Goal: Task Accomplishment & Management: Complete application form

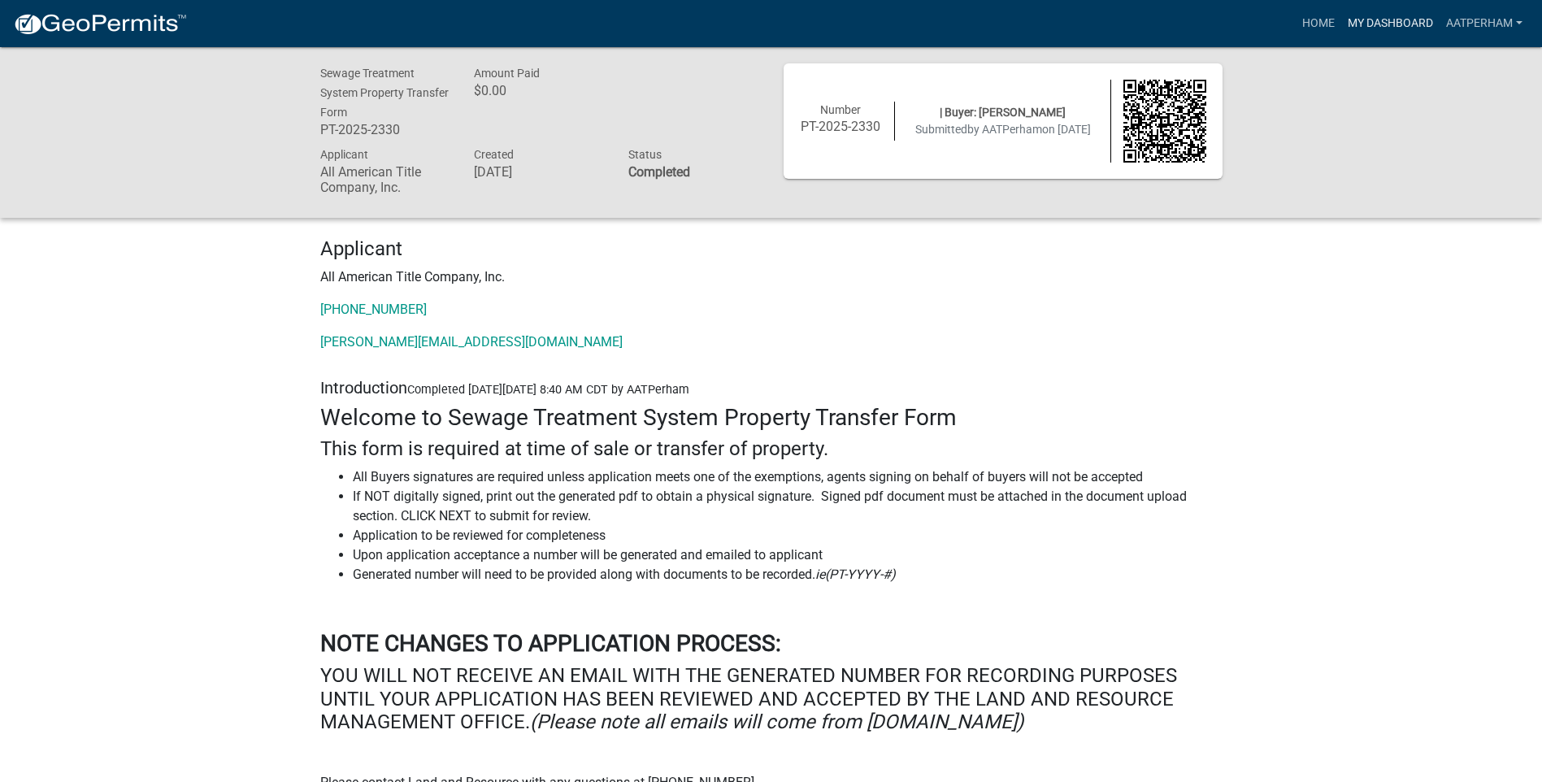
click at [1387, 20] on link "My Dashboard" at bounding box center [1390, 23] width 98 height 31
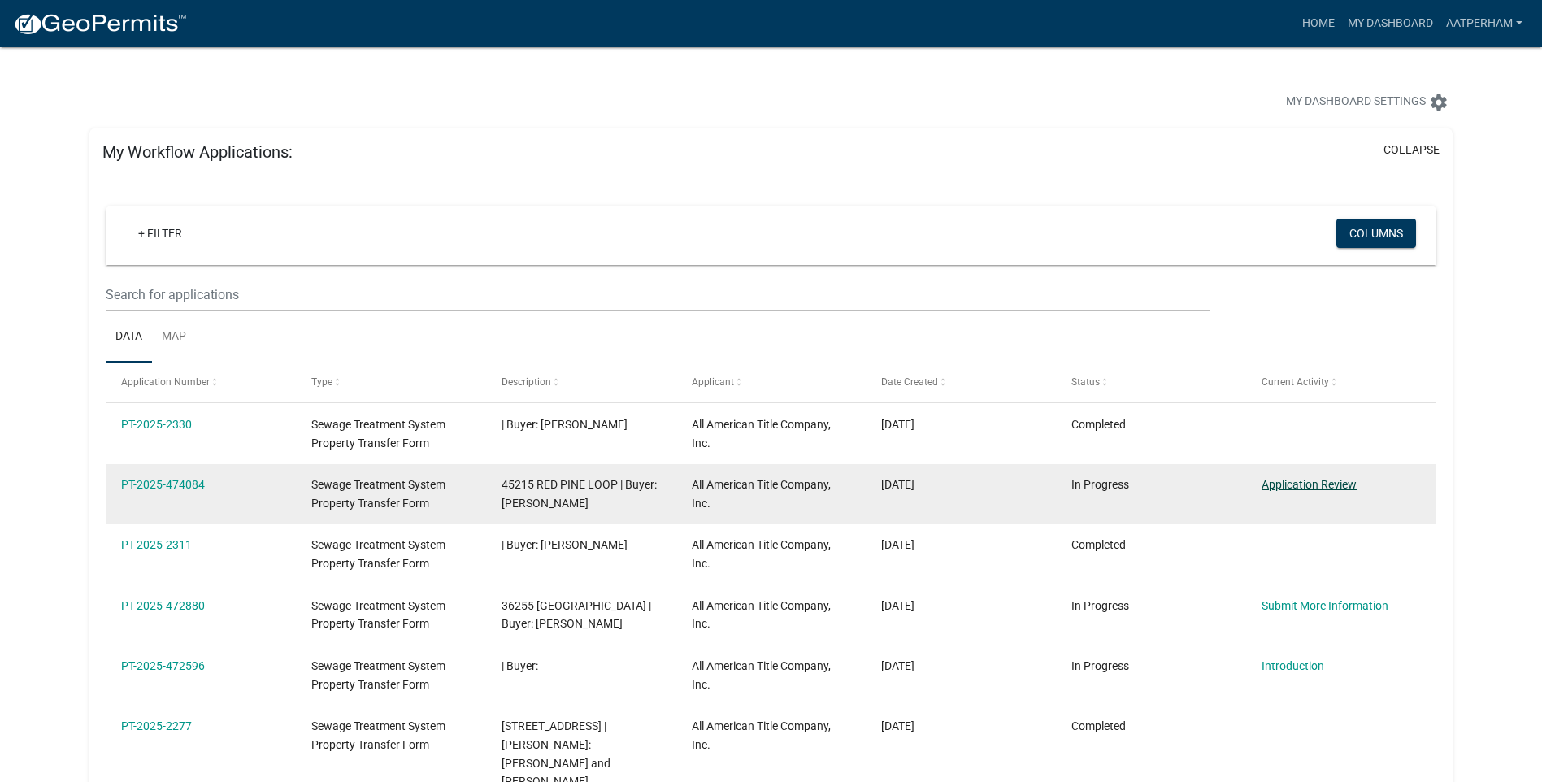
click at [1319, 485] on link "Application Review" at bounding box center [1308, 484] width 95 height 13
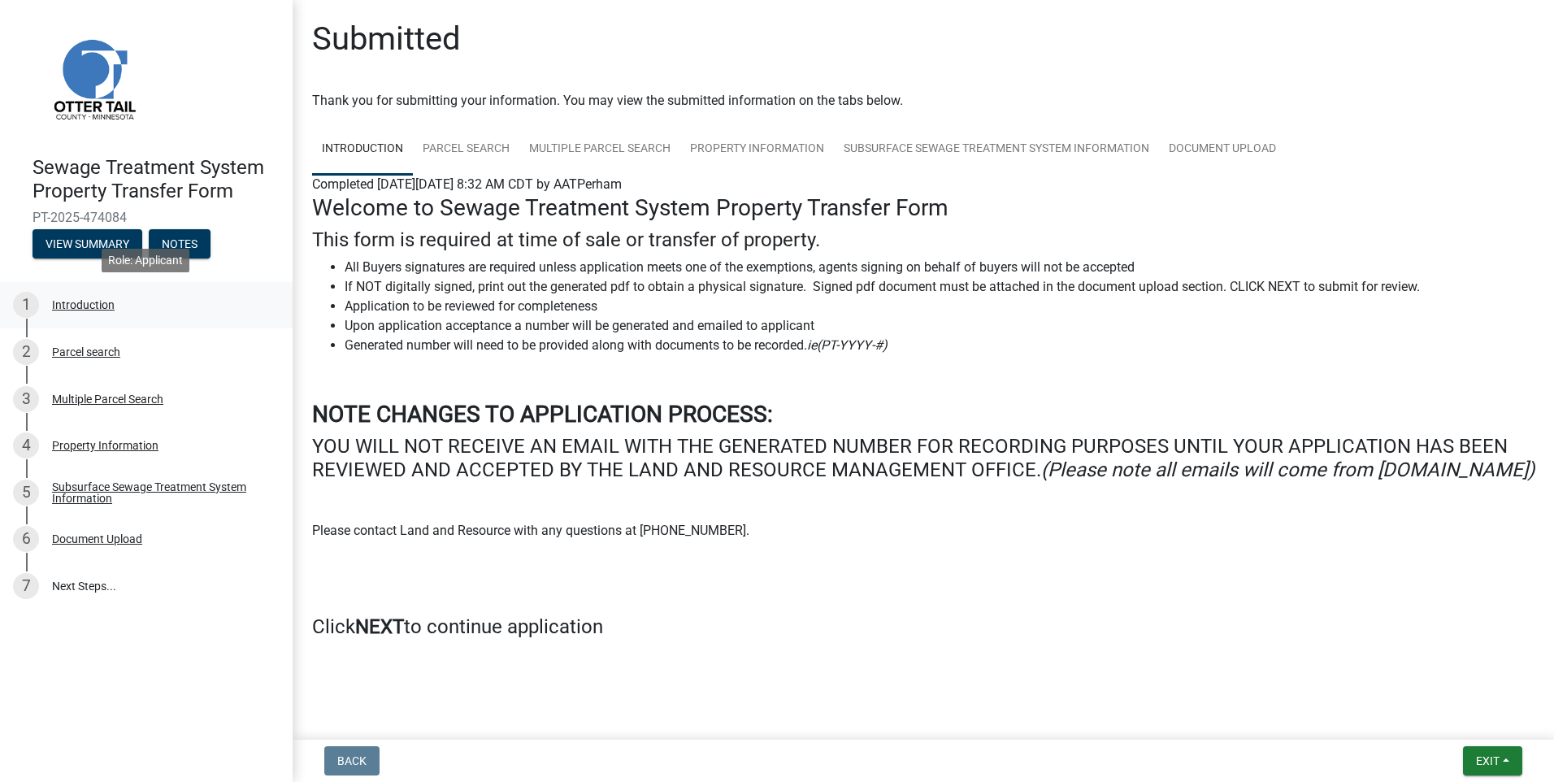
click at [80, 303] on div "Introduction" at bounding box center [83, 304] width 63 height 11
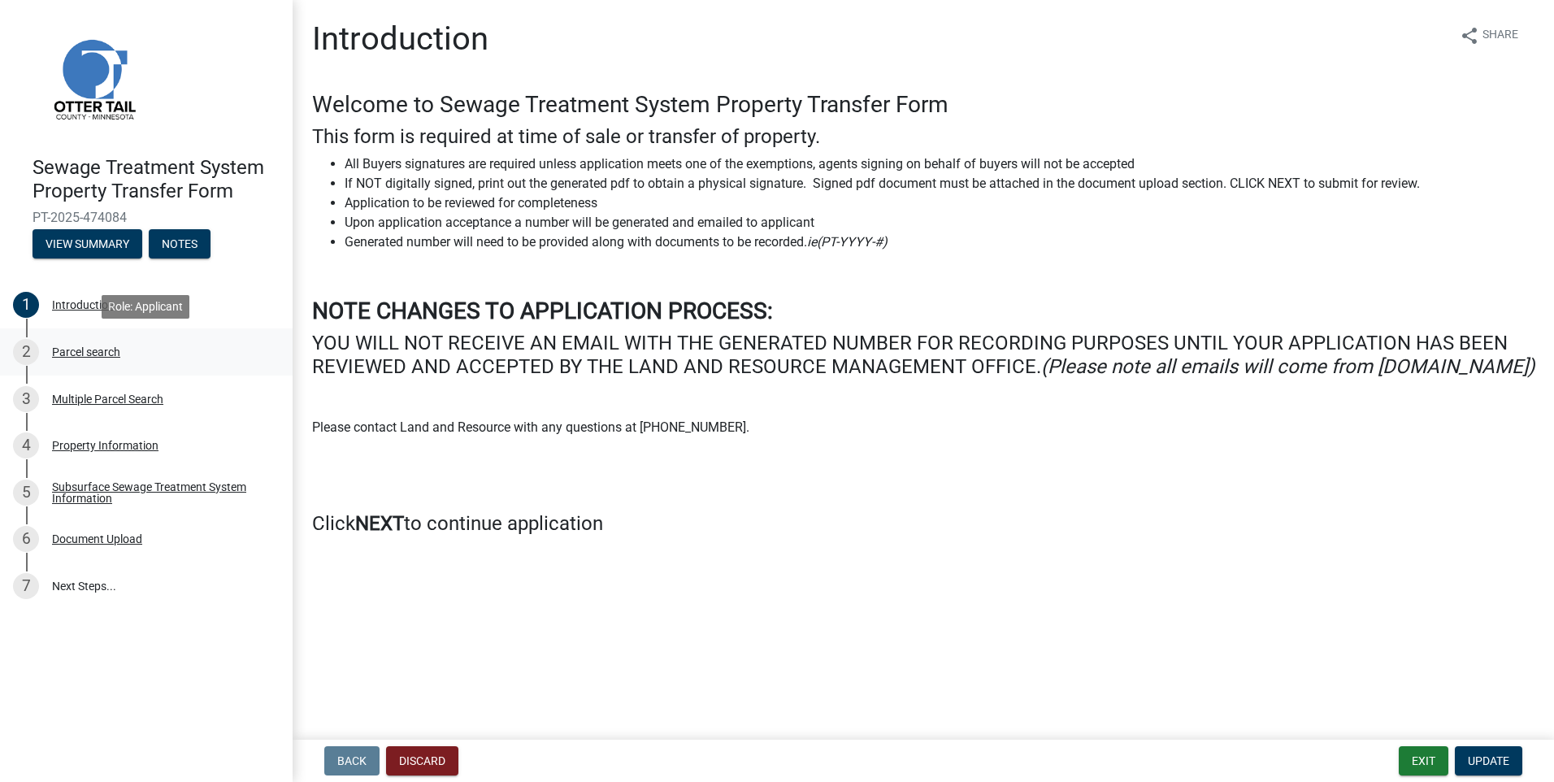
click at [89, 354] on div "Parcel search" at bounding box center [86, 351] width 68 height 11
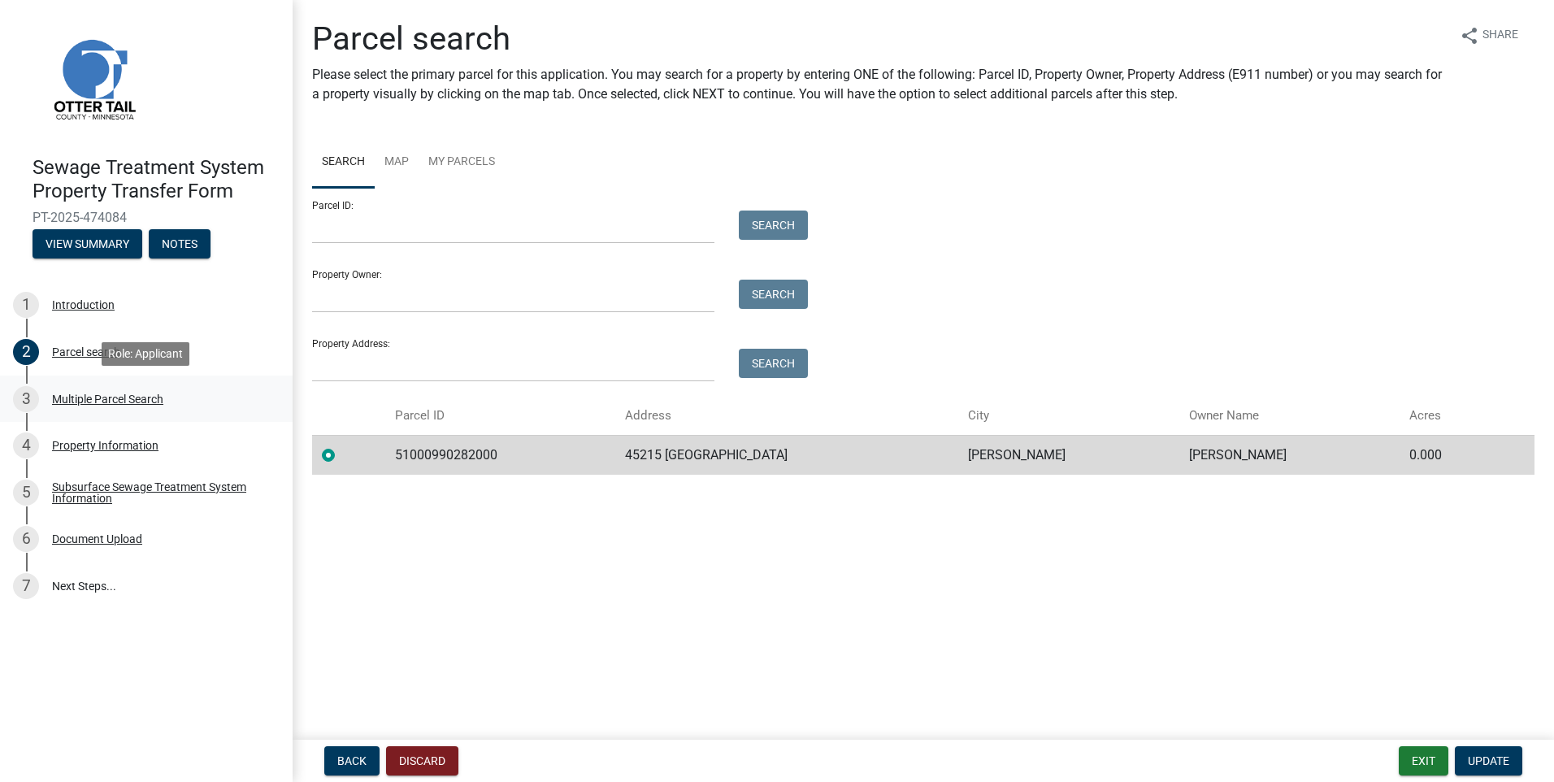
click at [132, 408] on div "3 Multiple Parcel Search" at bounding box center [140, 399] width 254 height 26
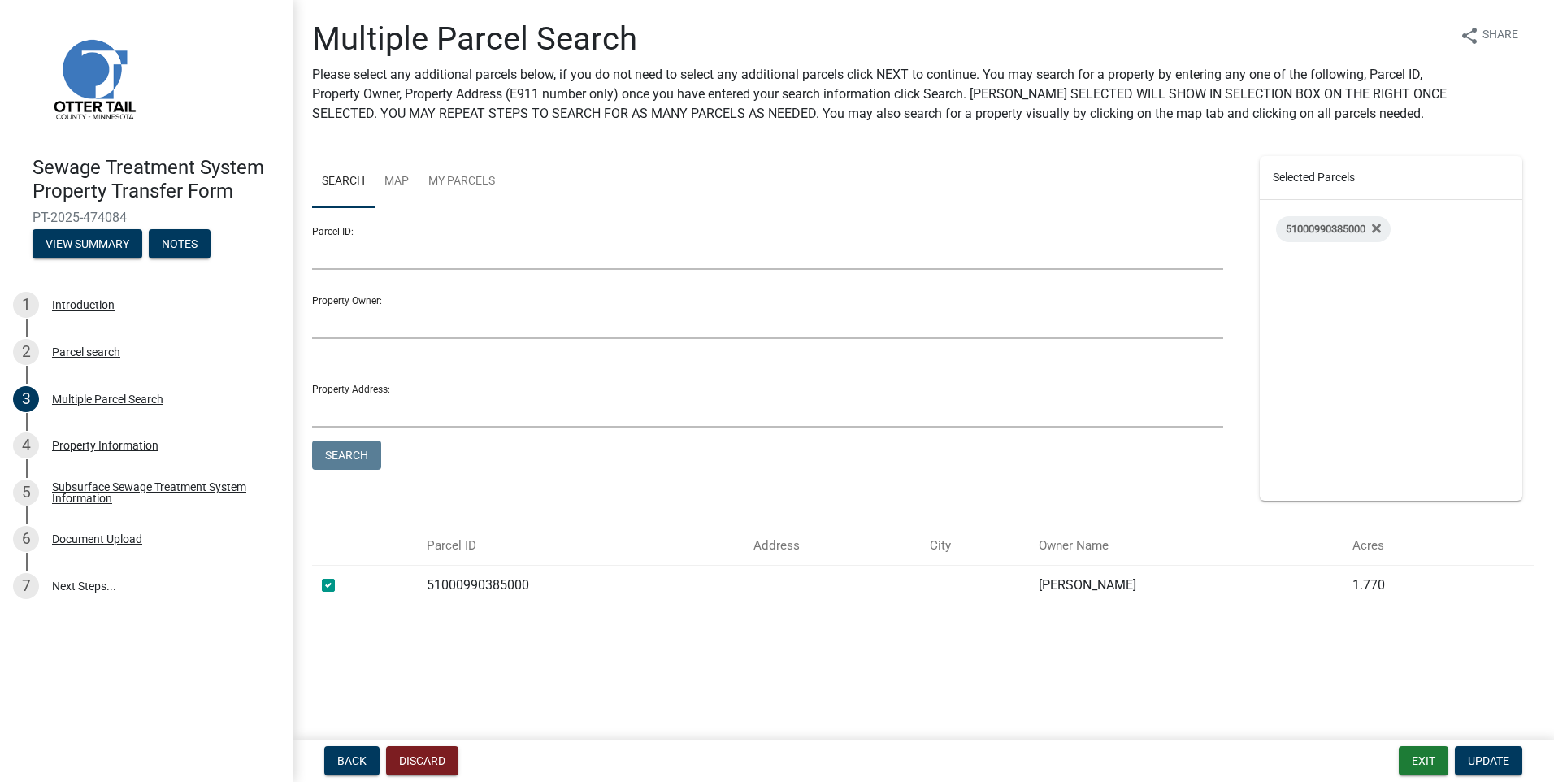
click at [330, 592] on div at bounding box center [364, 585] width 85 height 20
click at [341, 575] on label at bounding box center [341, 575] width 0 height 0
click at [341, 586] on input "checkbox" at bounding box center [346, 580] width 11 height 11
checkbox input "false"
click at [98, 441] on div "Property Information" at bounding box center [105, 445] width 106 height 11
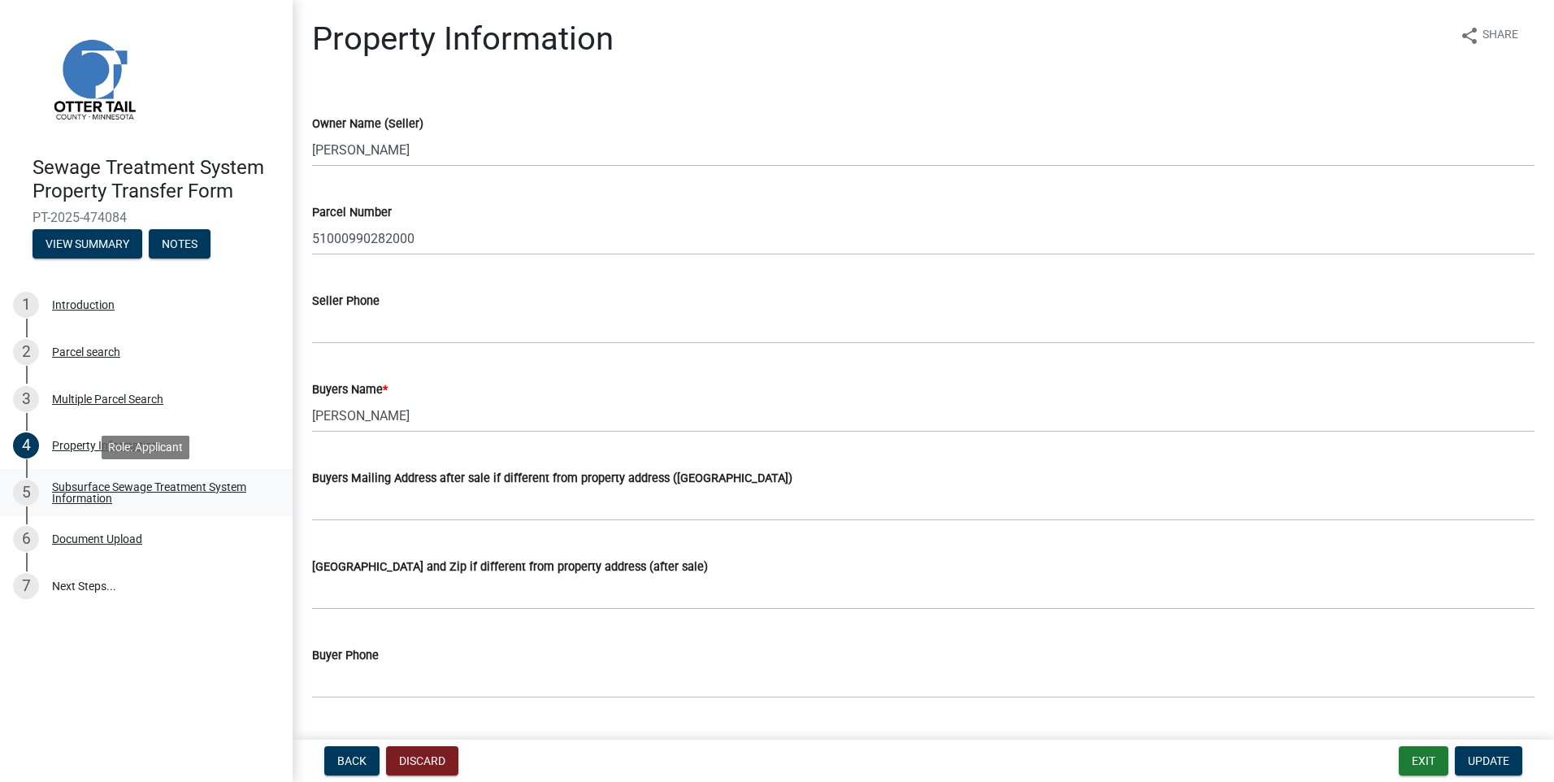
click at [115, 498] on div "Subsurface Sewage Treatment System Information" at bounding box center [159, 492] width 215 height 23
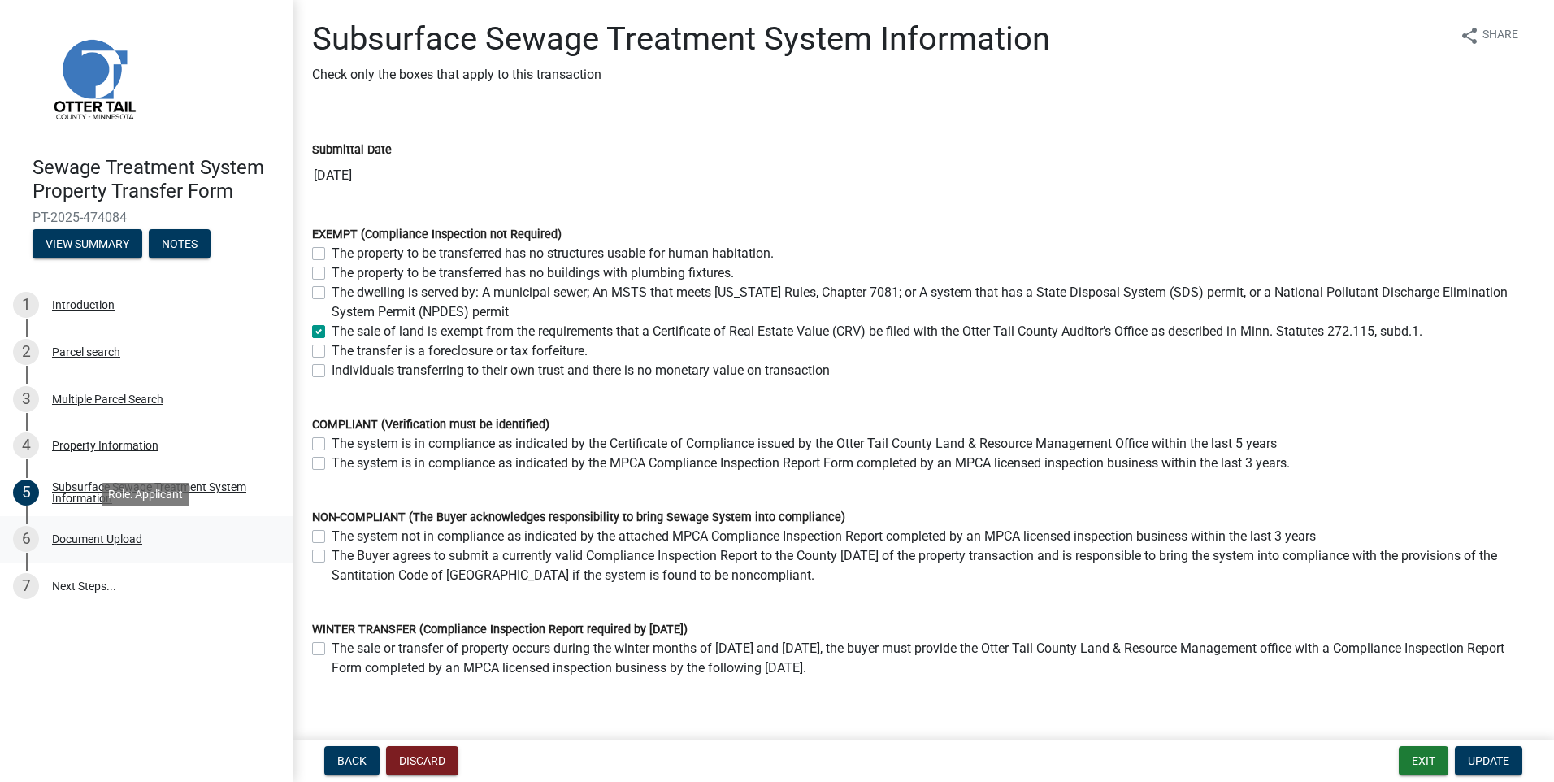
click at [102, 529] on div "6 Document Upload" at bounding box center [140, 539] width 254 height 26
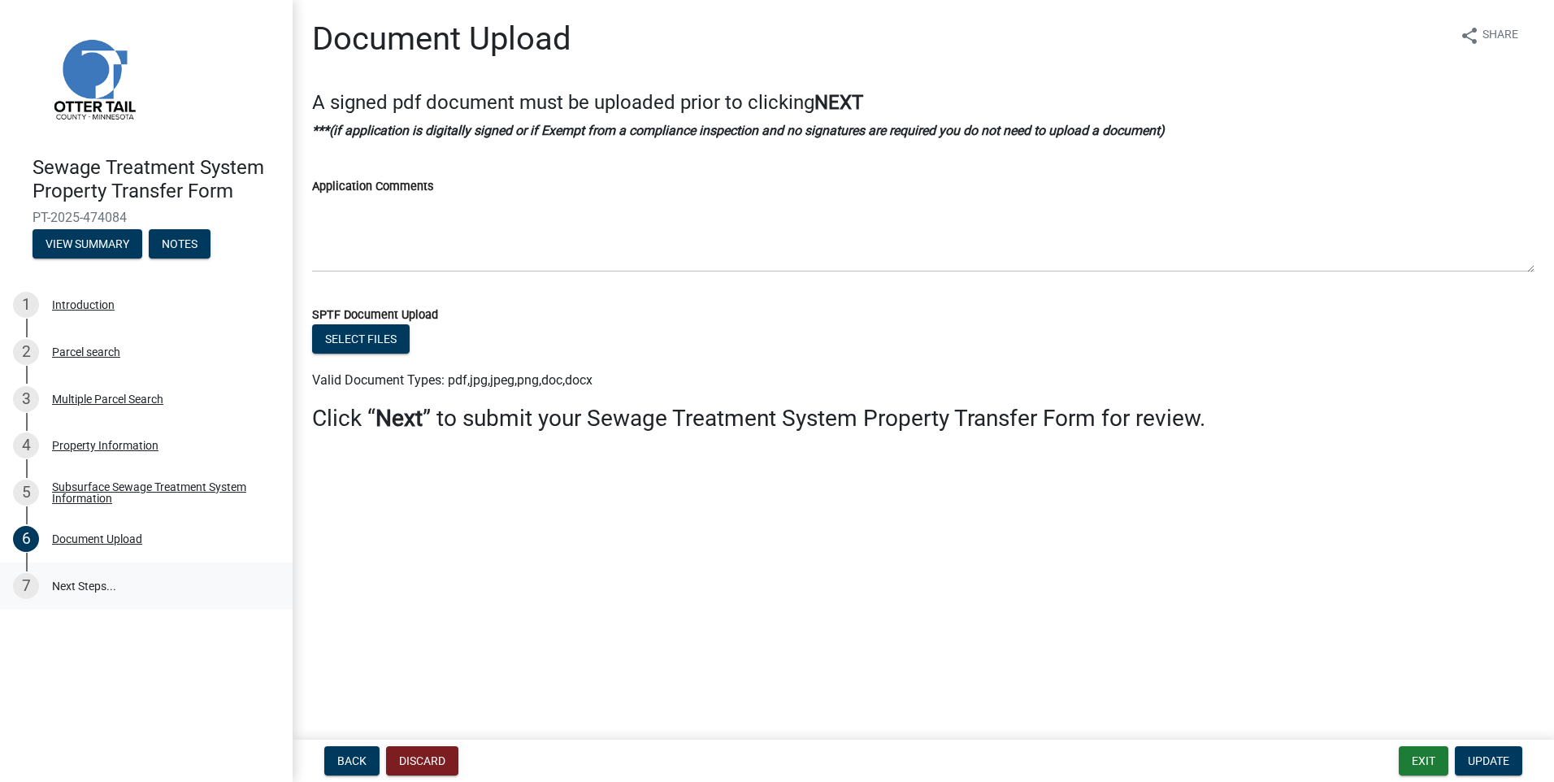
click at [88, 579] on link "7 Next Steps..." at bounding box center [146, 585] width 293 height 47
click at [1491, 756] on span "Update" at bounding box center [1488, 760] width 41 height 13
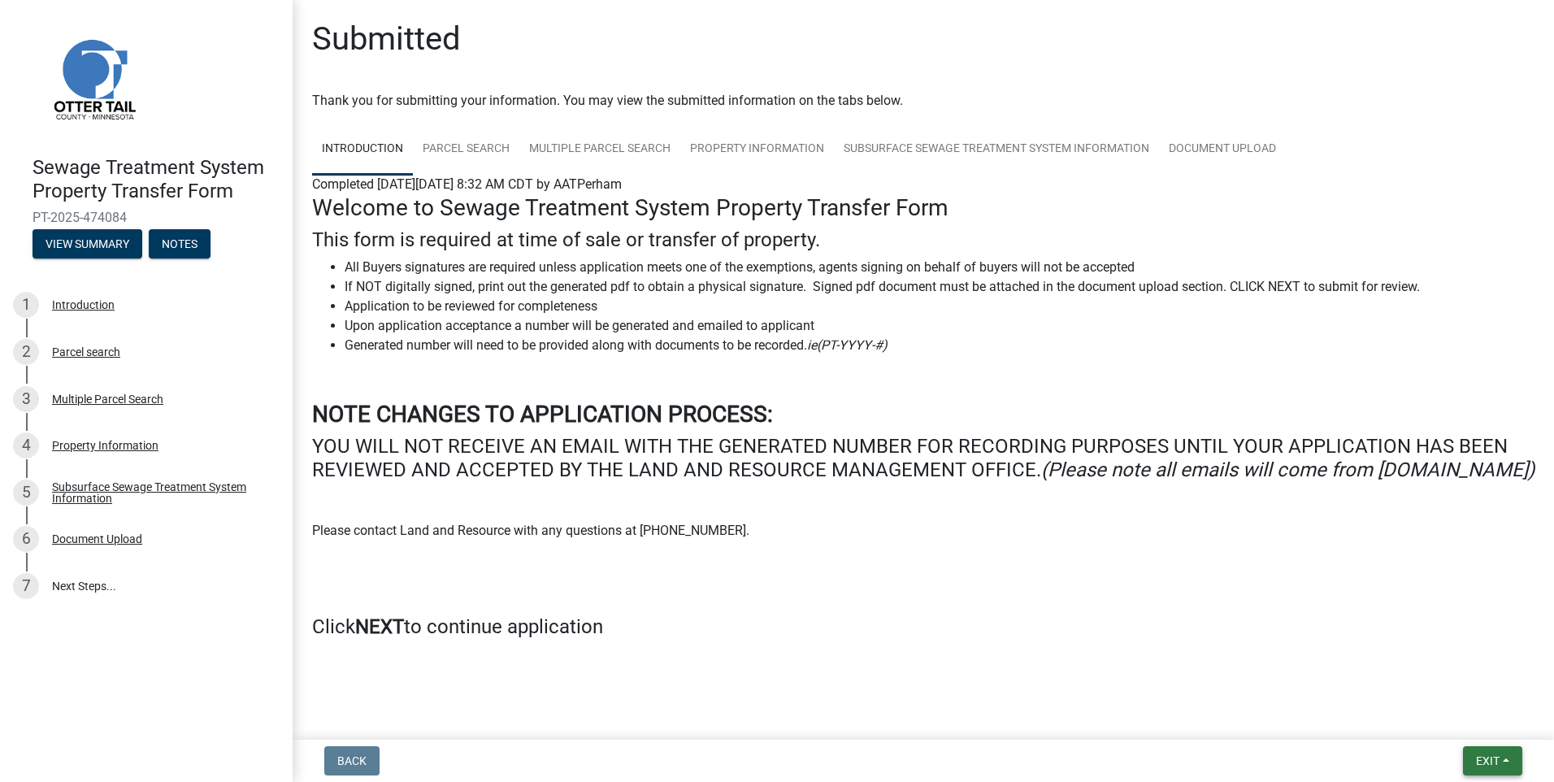
click at [1488, 766] on span "Exit" at bounding box center [1488, 760] width 24 height 13
click at [1471, 722] on button "Save & Exit" at bounding box center [1457, 718] width 130 height 39
